Goal: Find specific page/section: Find specific page/section

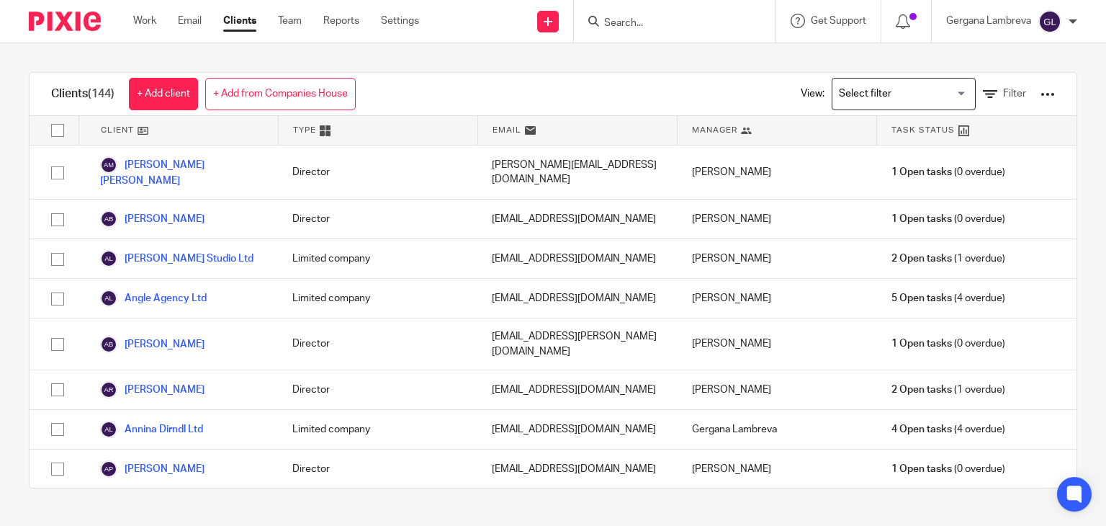
click at [647, 21] on input "Search" at bounding box center [668, 23] width 130 height 13
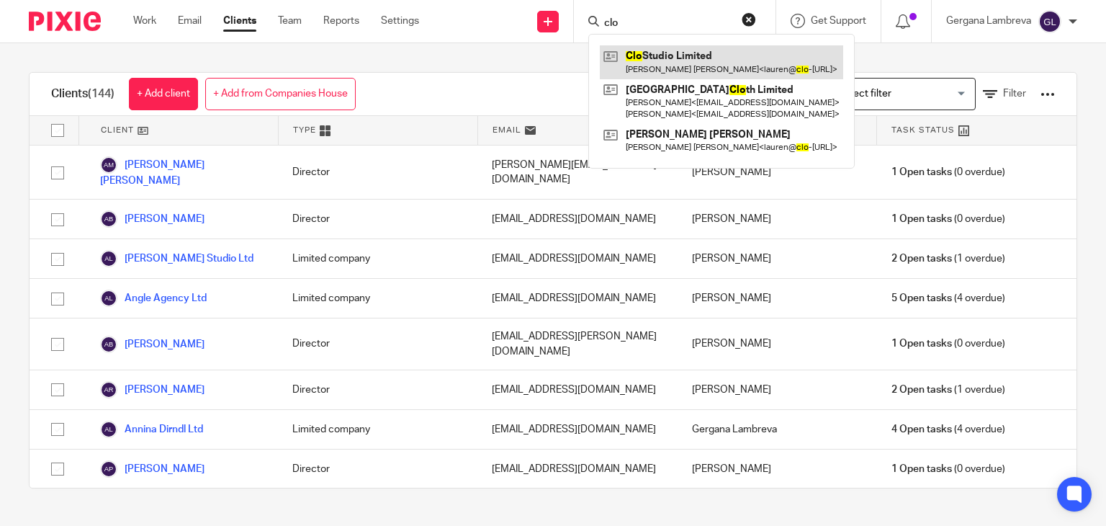
type input "clo"
click at [661, 58] on link at bounding box center [721, 61] width 243 height 33
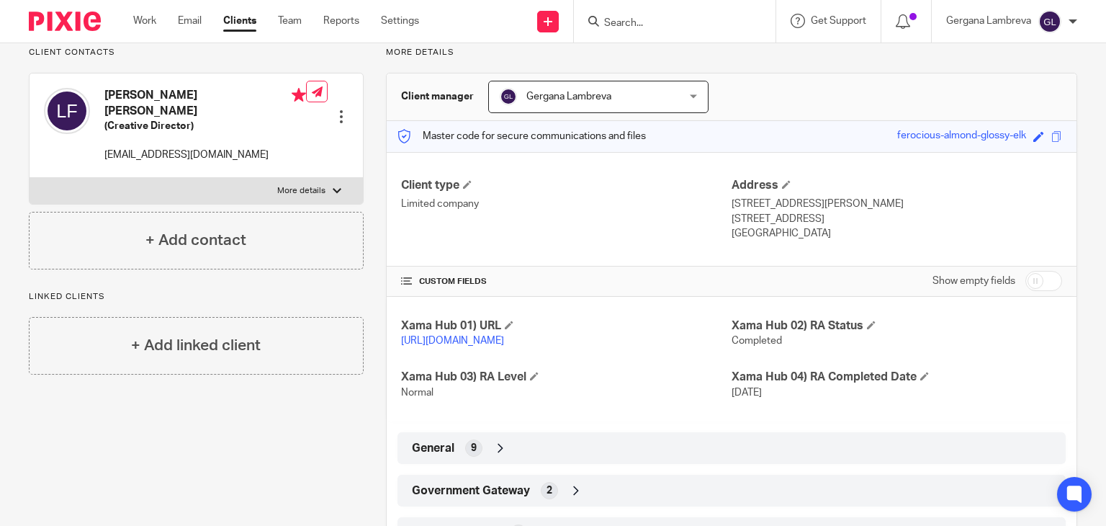
scroll to position [288, 0]
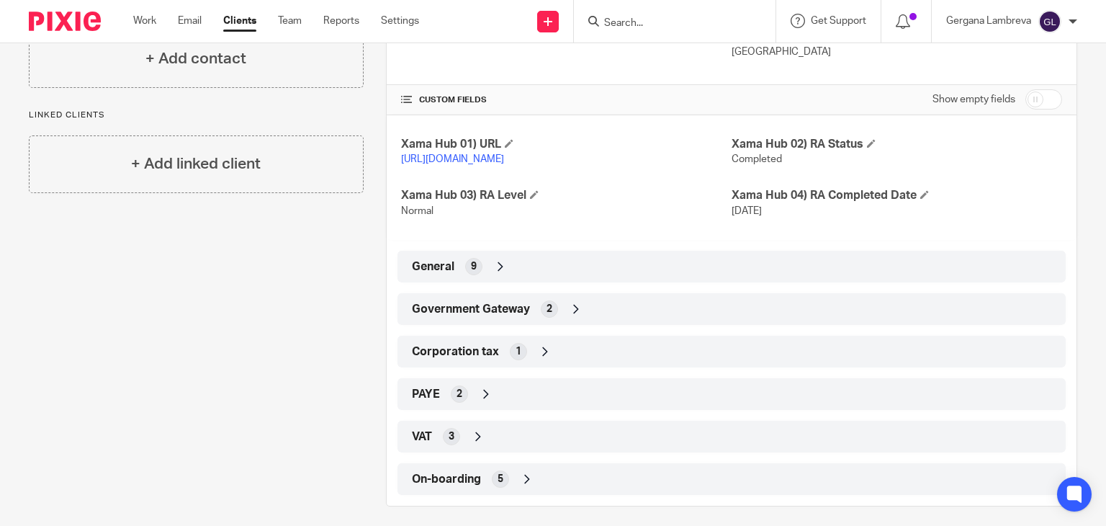
click at [478, 439] on div "VAT 3" at bounding box center [731, 436] width 647 height 24
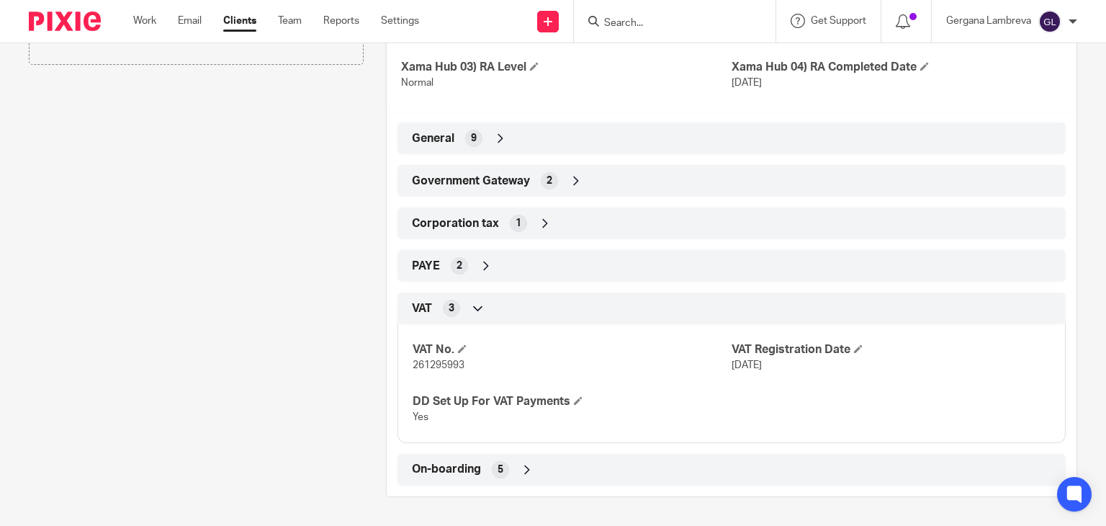
scroll to position [429, 0]
